Goal: Task Accomplishment & Management: Manage account settings

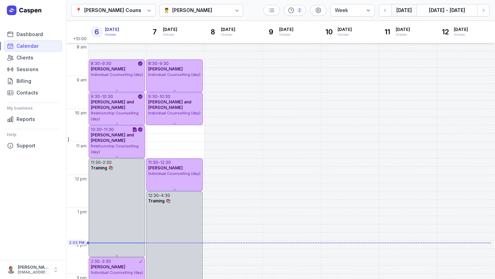
select select "week"
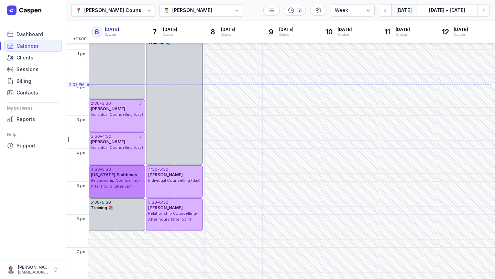
click at [113, 192] on div "4:30 - 5:30 [US_STATE] Stubbings Relationship Counselling- After hours (after 5…" at bounding box center [117, 181] width 56 height 33
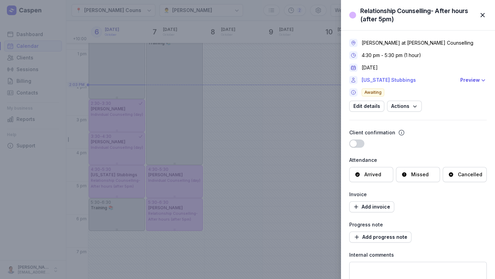
click at [396, 81] on link "[US_STATE] Stubbings" at bounding box center [408, 80] width 94 height 8
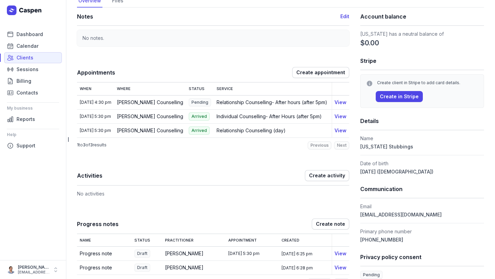
scroll to position [42, 0]
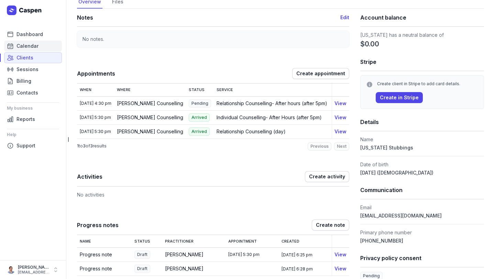
click at [30, 45] on span "Calendar" at bounding box center [27, 46] width 22 height 8
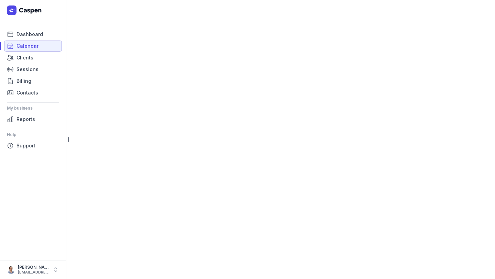
select select "week"
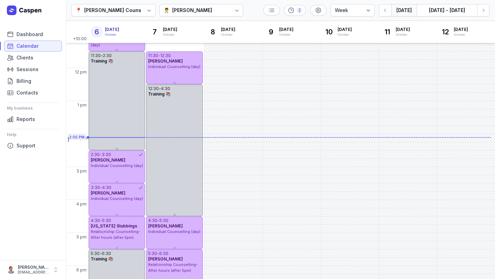
scroll to position [115, 0]
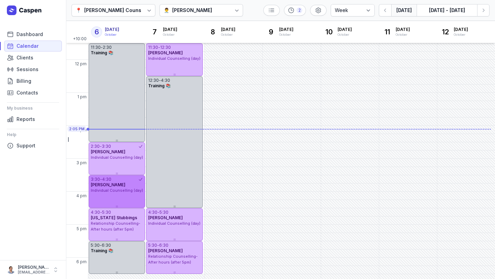
click at [110, 191] on span "Individual Counselling (day)" at bounding box center [117, 190] width 52 height 5
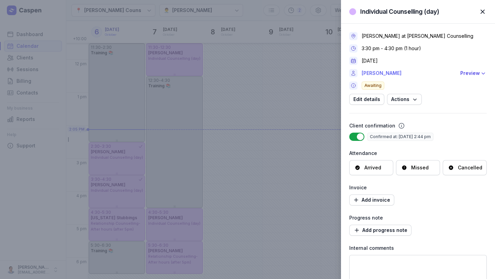
click at [377, 74] on link "[PERSON_NAME]" at bounding box center [408, 73] width 94 height 8
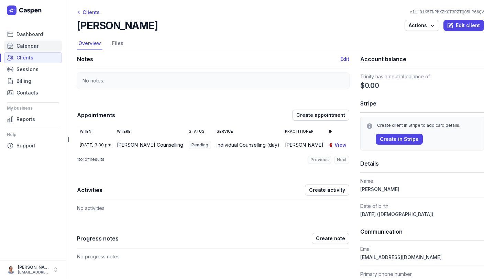
click at [28, 45] on span "Calendar" at bounding box center [27, 46] width 22 height 8
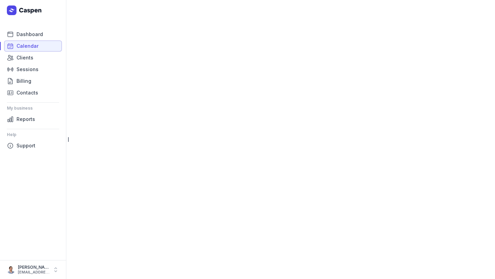
select select "week"
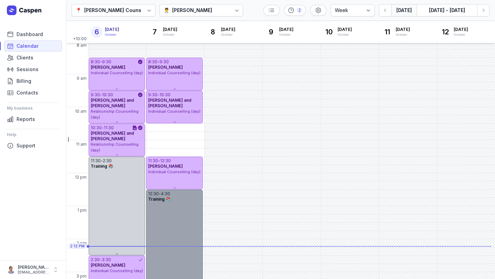
scroll to position [3, 0]
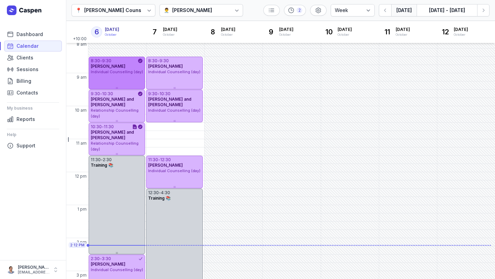
click at [127, 69] on span "Individual Counselling (day)" at bounding box center [117, 71] width 52 height 5
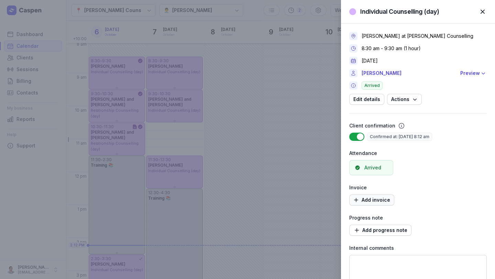
click at [376, 201] on span "Add invoice" at bounding box center [371, 200] width 37 height 8
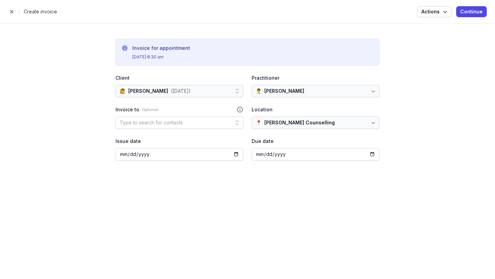
select select "week"
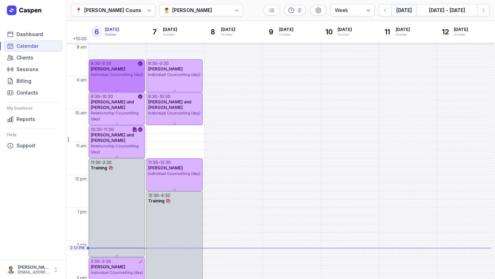
click at [120, 76] on span "Individual Counselling (day)" at bounding box center [117, 74] width 52 height 5
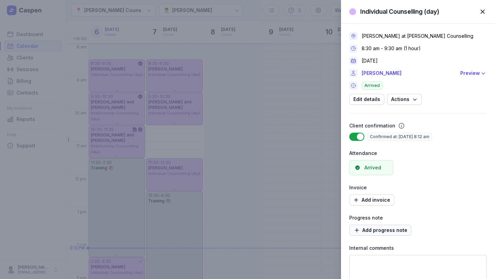
click at [382, 234] on span "Add progress note" at bounding box center [380, 230] width 54 height 8
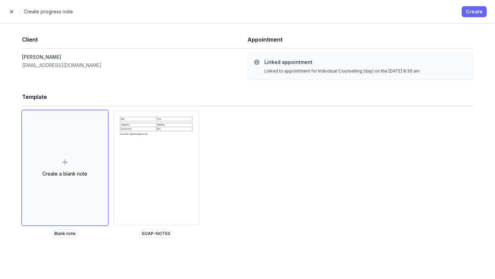
click at [474, 17] on button "Create" at bounding box center [473, 11] width 25 height 11
select select
select select "***"
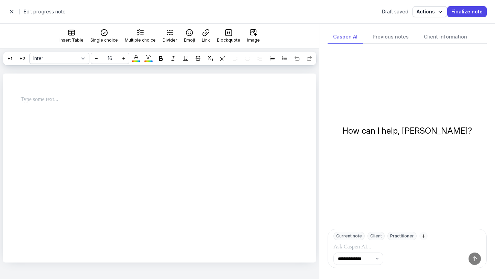
click at [11, 14] on span "button" at bounding box center [12, 12] width 14 height 14
select select "week"
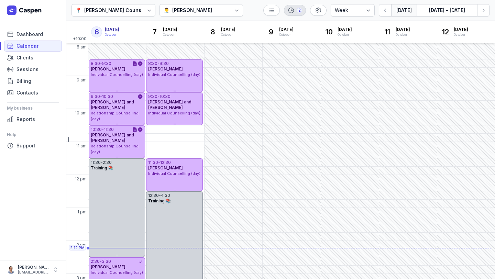
click at [298, 11] on div "2" at bounding box center [295, 10] width 22 height 11
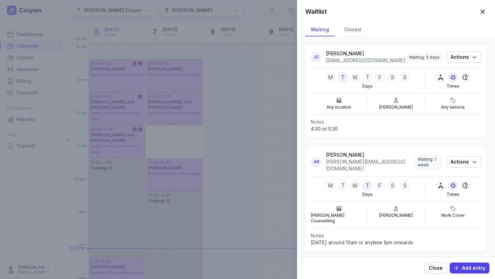
click at [483, 11] on span "button" at bounding box center [482, 11] width 15 height 15
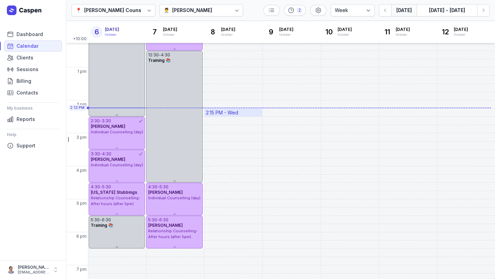
scroll to position [142, 0]
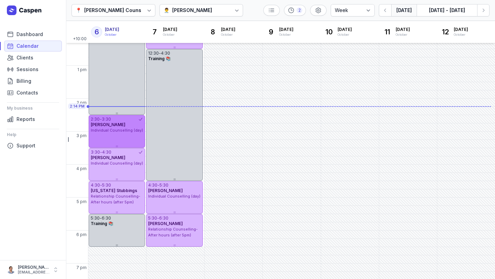
click at [125, 135] on div "2:30 - 3:30 [PERSON_NAME] Individual Counselling (day)" at bounding box center [117, 131] width 56 height 33
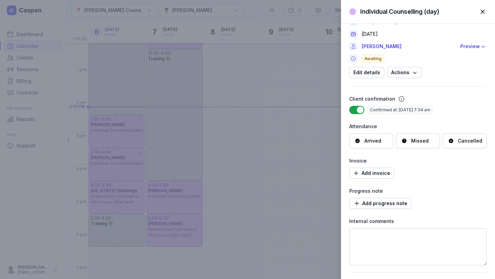
scroll to position [0, 0]
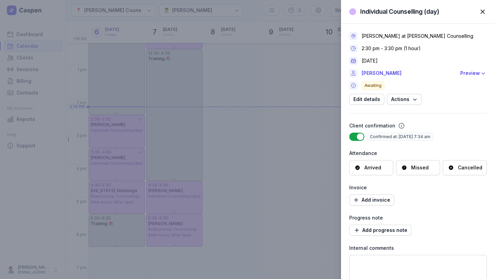
click at [485, 11] on span "button" at bounding box center [482, 11] width 15 height 15
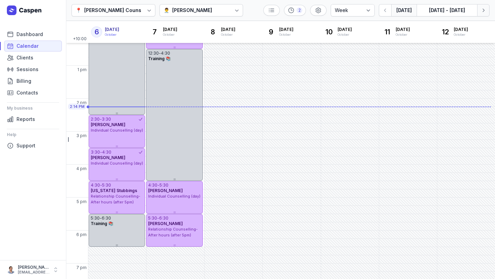
click at [482, 9] on icon "button" at bounding box center [483, 10] width 7 height 7
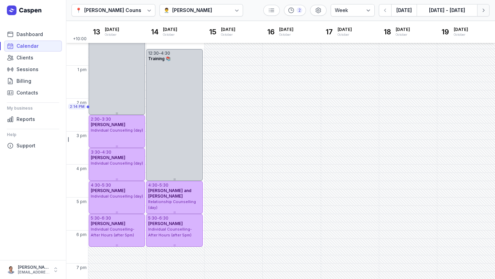
click at [482, 9] on icon "button" at bounding box center [483, 10] width 7 height 7
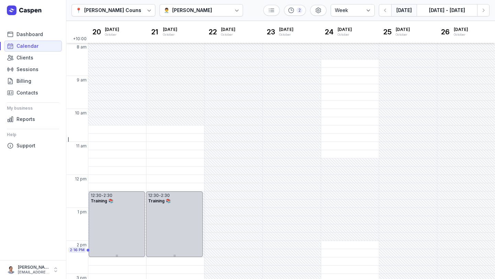
click at [408, 14] on button "[DATE]" at bounding box center [403, 10] width 25 height 12
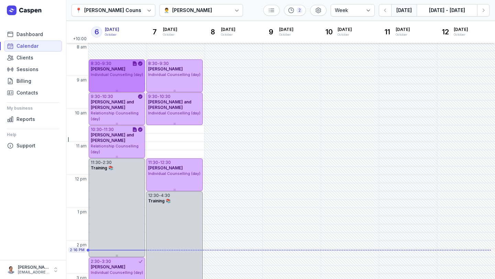
click at [123, 70] on span "[PERSON_NAME]" at bounding box center [108, 68] width 35 height 5
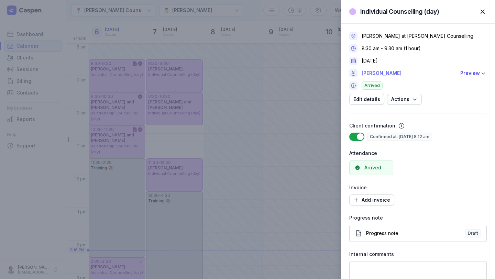
click at [388, 76] on link "[PERSON_NAME]" at bounding box center [408, 73] width 94 height 8
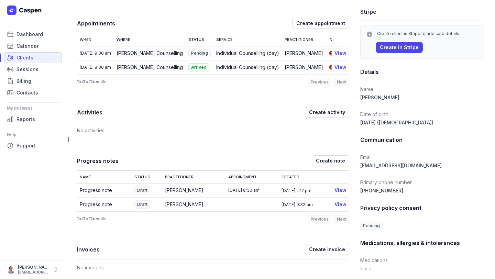
scroll to position [91, 0]
click at [339, 208] on link "View" at bounding box center [340, 205] width 12 height 6
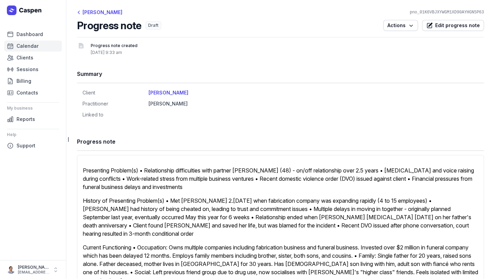
click at [26, 45] on span "Calendar" at bounding box center [27, 46] width 22 height 8
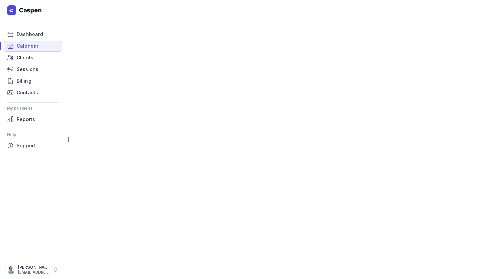
select select "week"
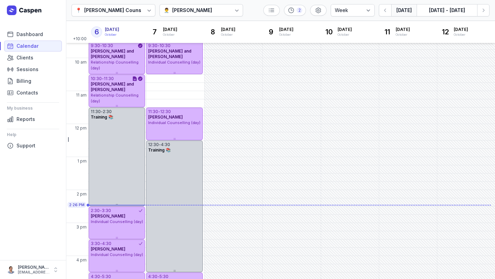
scroll to position [126, 0]
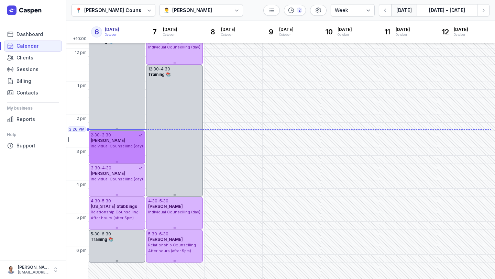
click at [116, 140] on div "[PERSON_NAME]" at bounding box center [117, 140] width 52 height 5
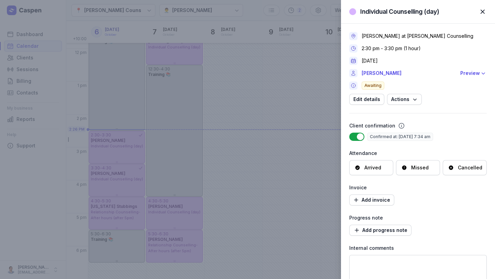
click at [147, 26] on div "Individual Counselling (day) Close panel [PERSON_NAME] at [PERSON_NAME] Counsel…" at bounding box center [247, 139] width 495 height 279
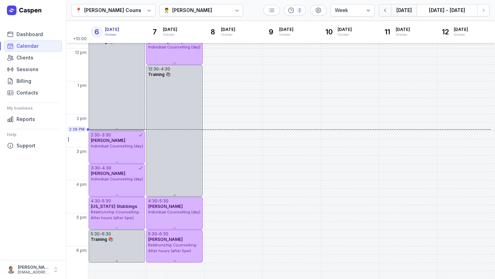
click at [383, 10] on icon "button" at bounding box center [385, 10] width 7 height 7
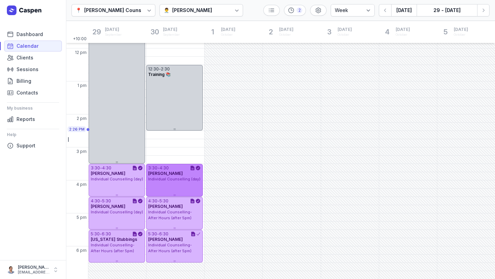
click at [167, 186] on div "3:30 - 4:30 [PERSON_NAME] Individual Counselling (day)" at bounding box center [174, 180] width 56 height 33
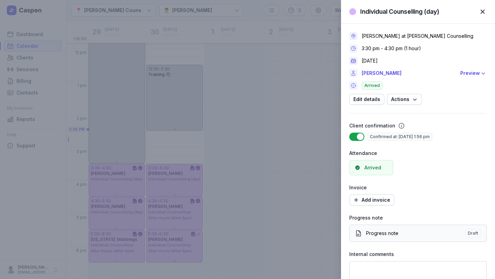
click at [395, 237] on link "Progress note Draft" at bounding box center [417, 233] width 137 height 17
